Goal: Navigation & Orientation: Go to known website

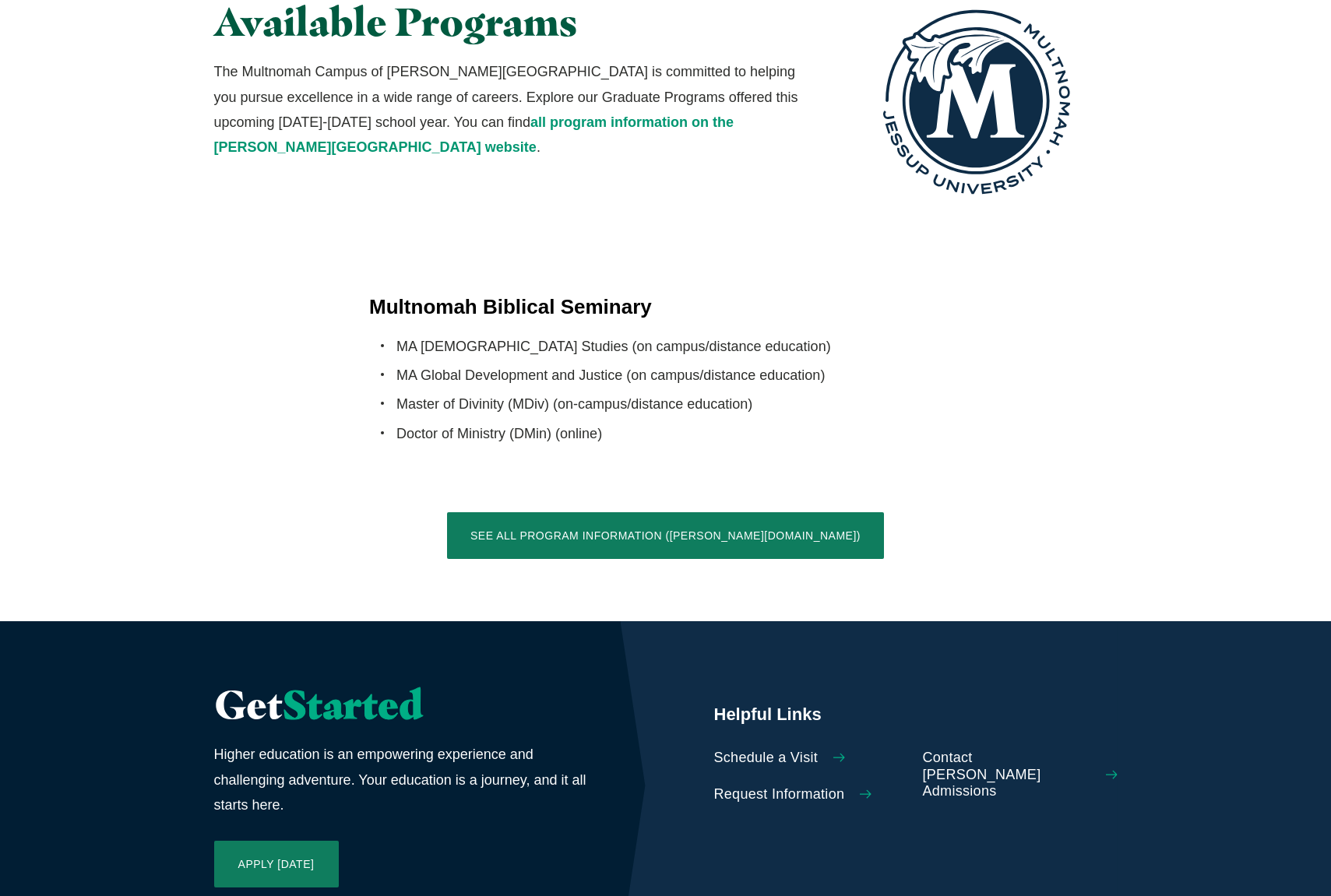
scroll to position [3517, 0]
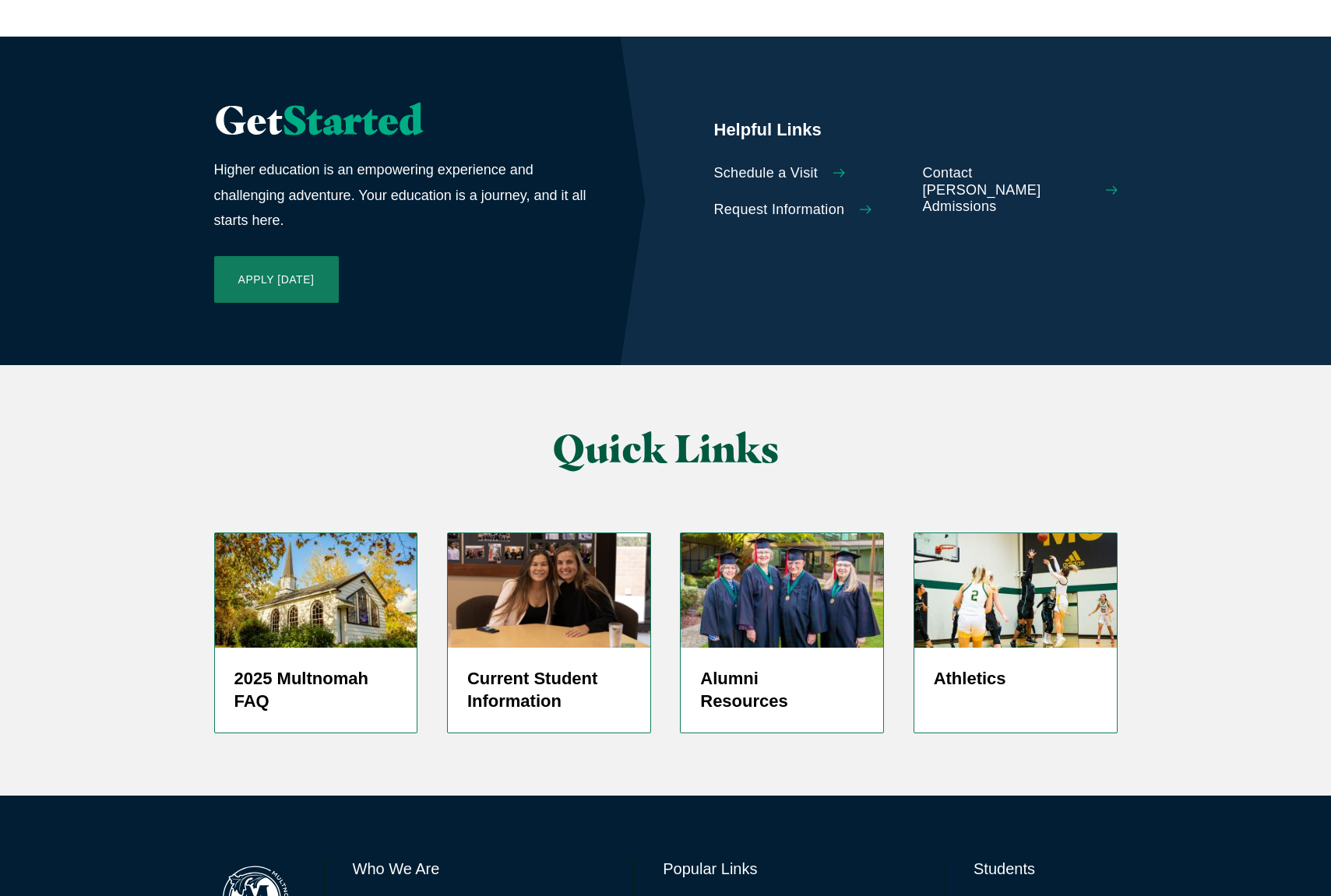
click at [693, 894] on link "Directory" at bounding box center [688, 905] width 50 height 23
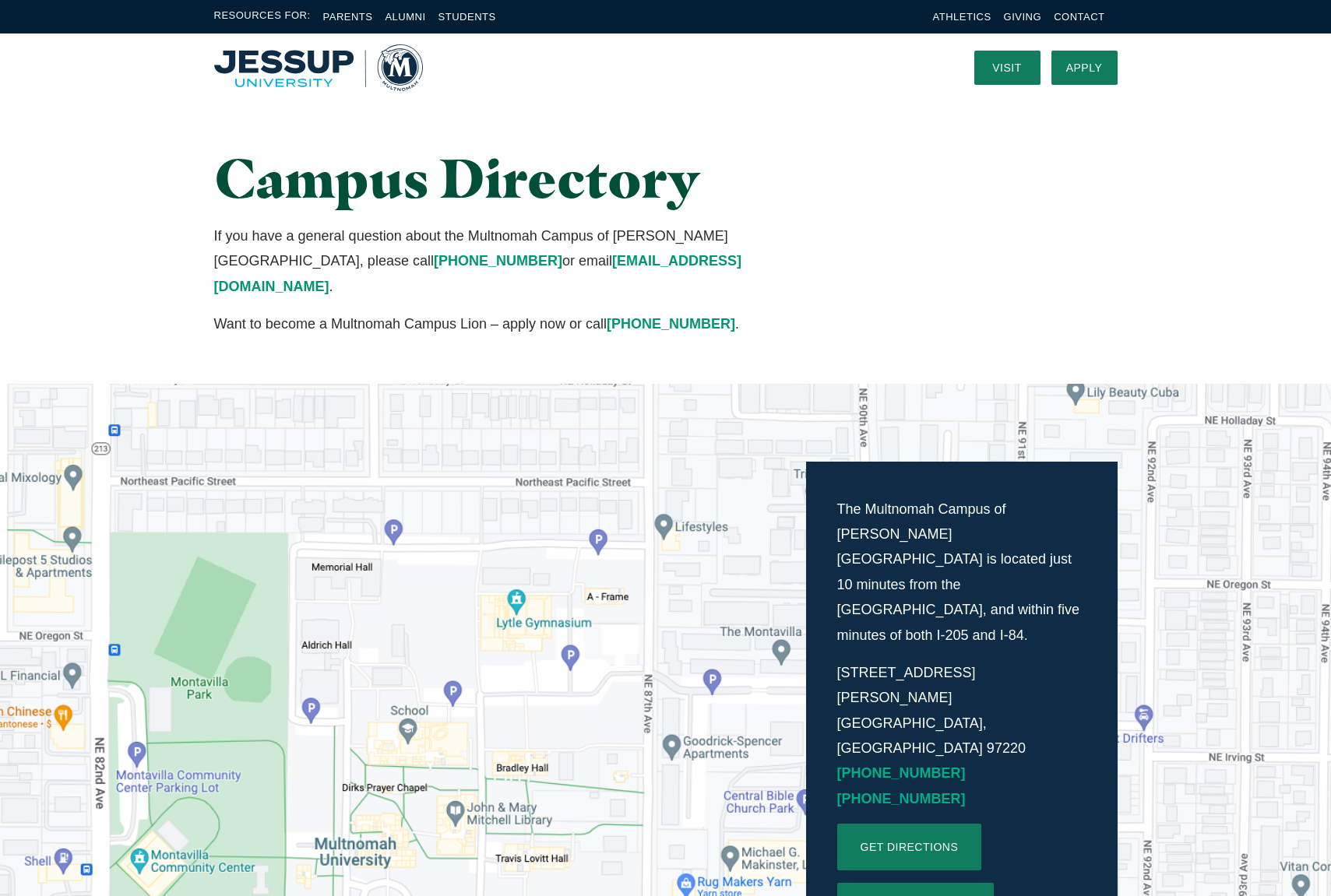
click at [270, 66] on img "Home" at bounding box center [318, 67] width 209 height 46
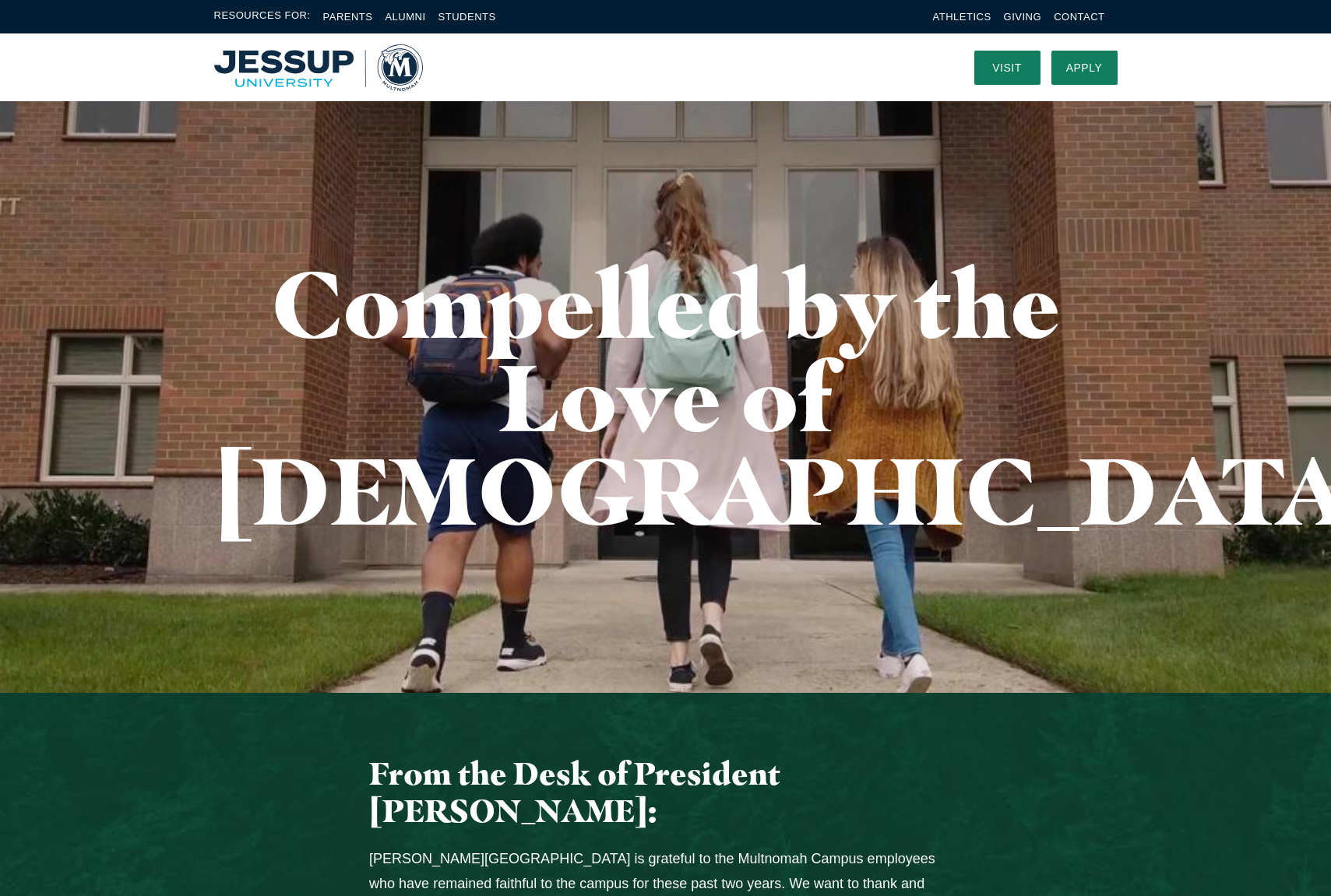
click at [271, 66] on img "Home" at bounding box center [318, 67] width 209 height 46
click at [411, 71] on img "Home" at bounding box center [318, 67] width 209 height 46
click at [331, 80] on img "Home" at bounding box center [318, 67] width 209 height 46
click at [262, 84] on img "Home" at bounding box center [318, 67] width 209 height 46
